Goal: Find specific page/section: Find specific page/section

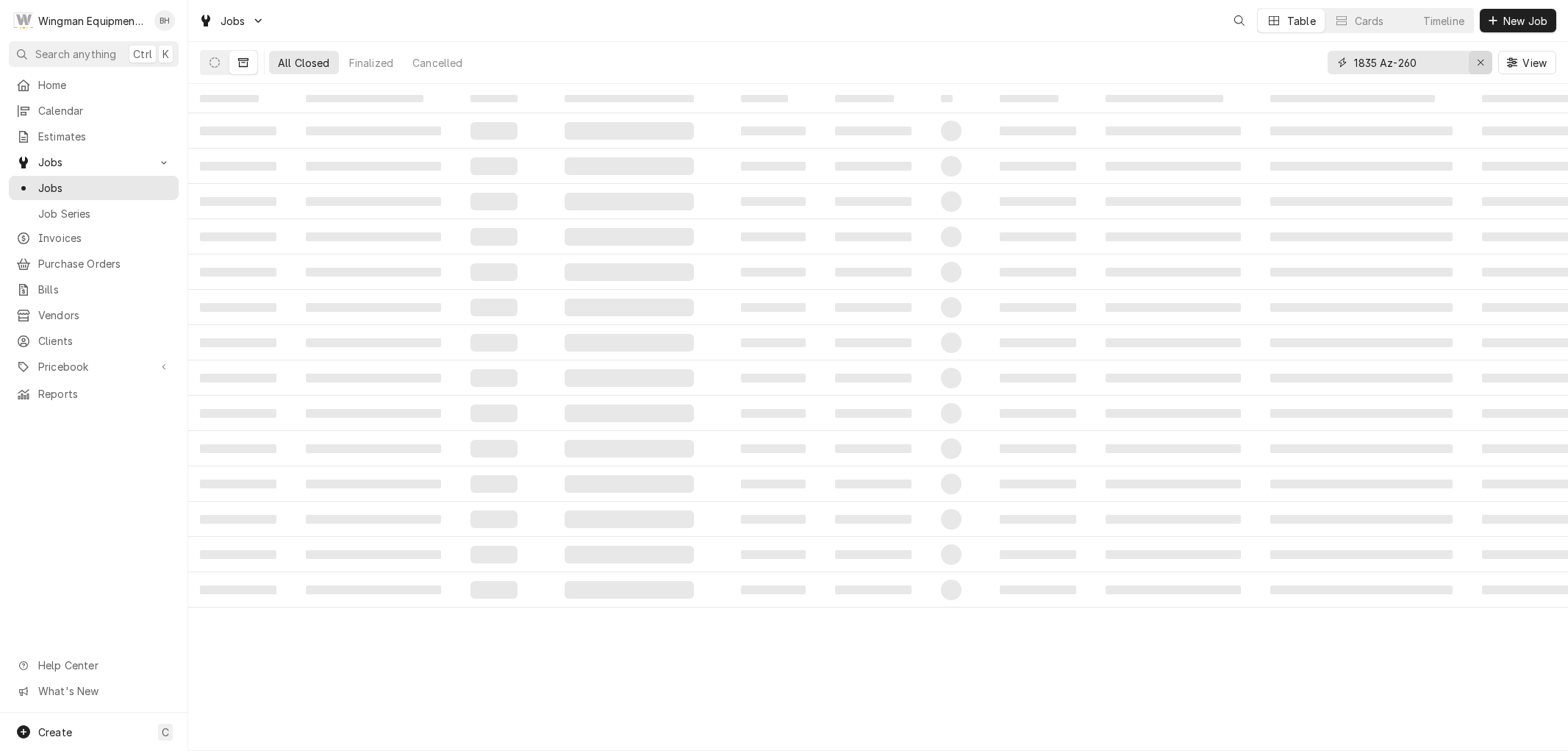
click at [1480, 60] on icon "Erase input" at bounding box center [1481, 62] width 8 height 10
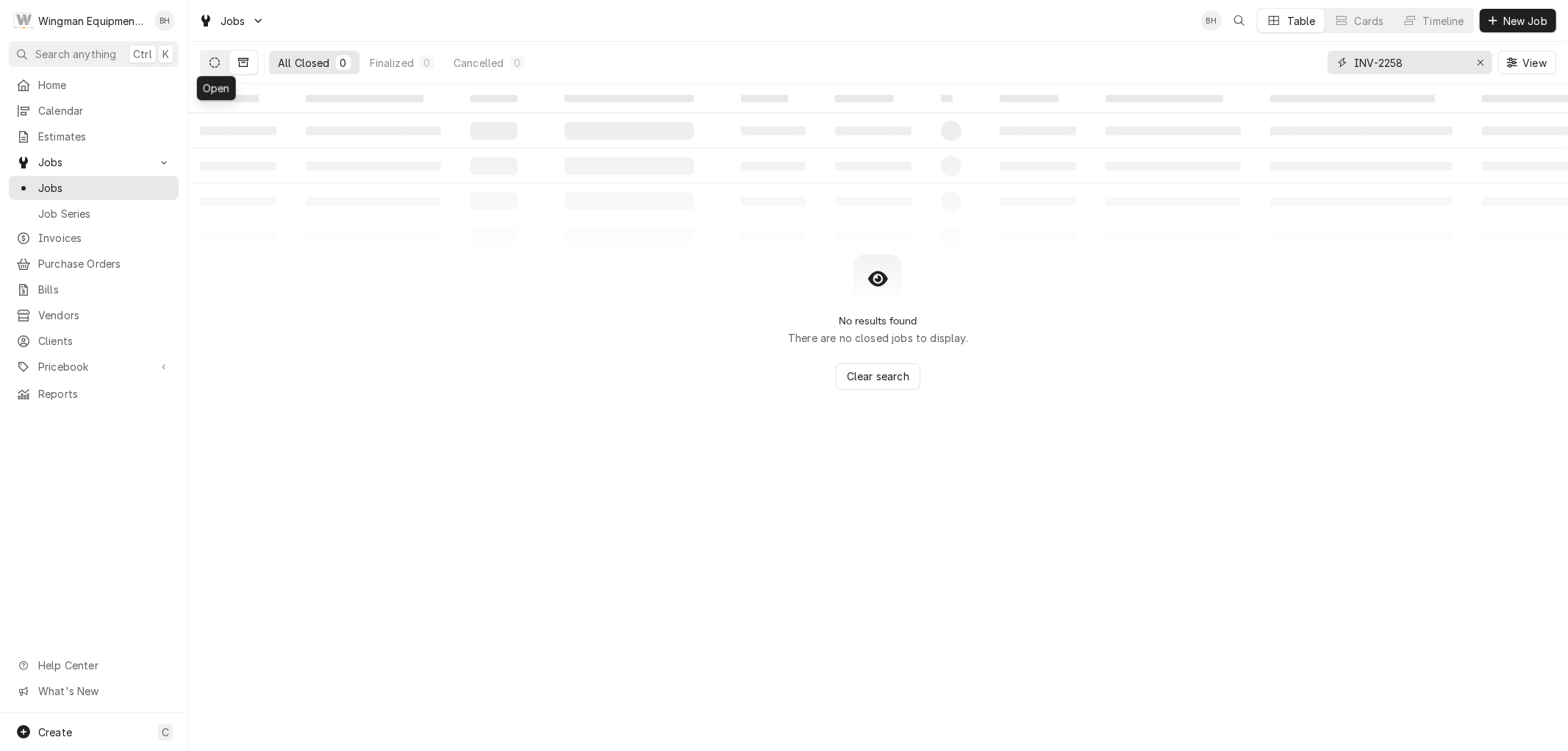
type input "INV-2258"
click at [206, 63] on button "Dynamic Content Wrapper" at bounding box center [214, 62] width 28 height 23
click at [246, 67] on icon "Dynamic Content Wrapper" at bounding box center [243, 62] width 10 height 9
click at [106, 238] on span "Invoices" at bounding box center [104, 238] width 133 height 15
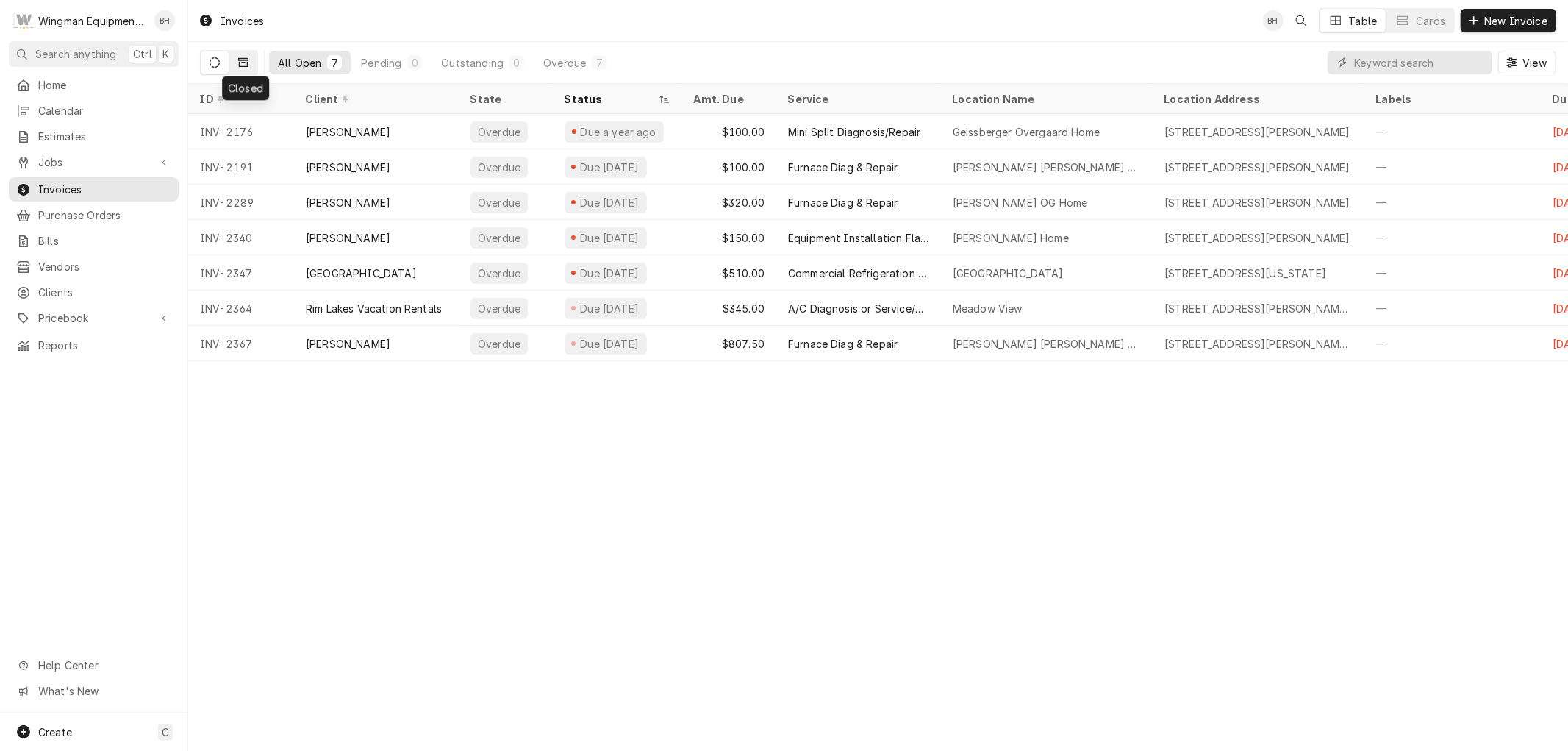
click at [250, 59] on button "Dynamic Content Wrapper" at bounding box center [243, 62] width 28 height 23
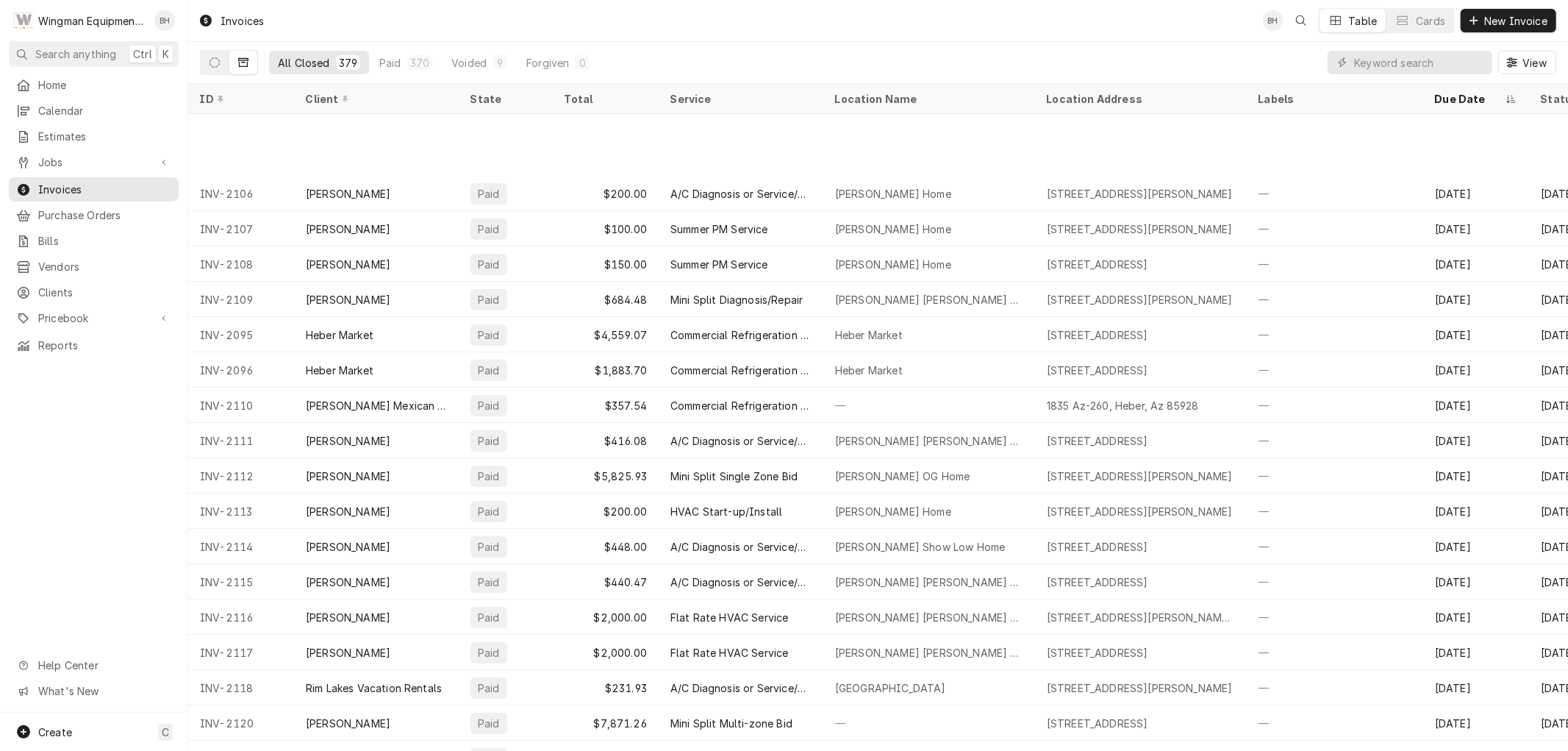
scroll to position [4207, 0]
